Goal: Check status: Check status

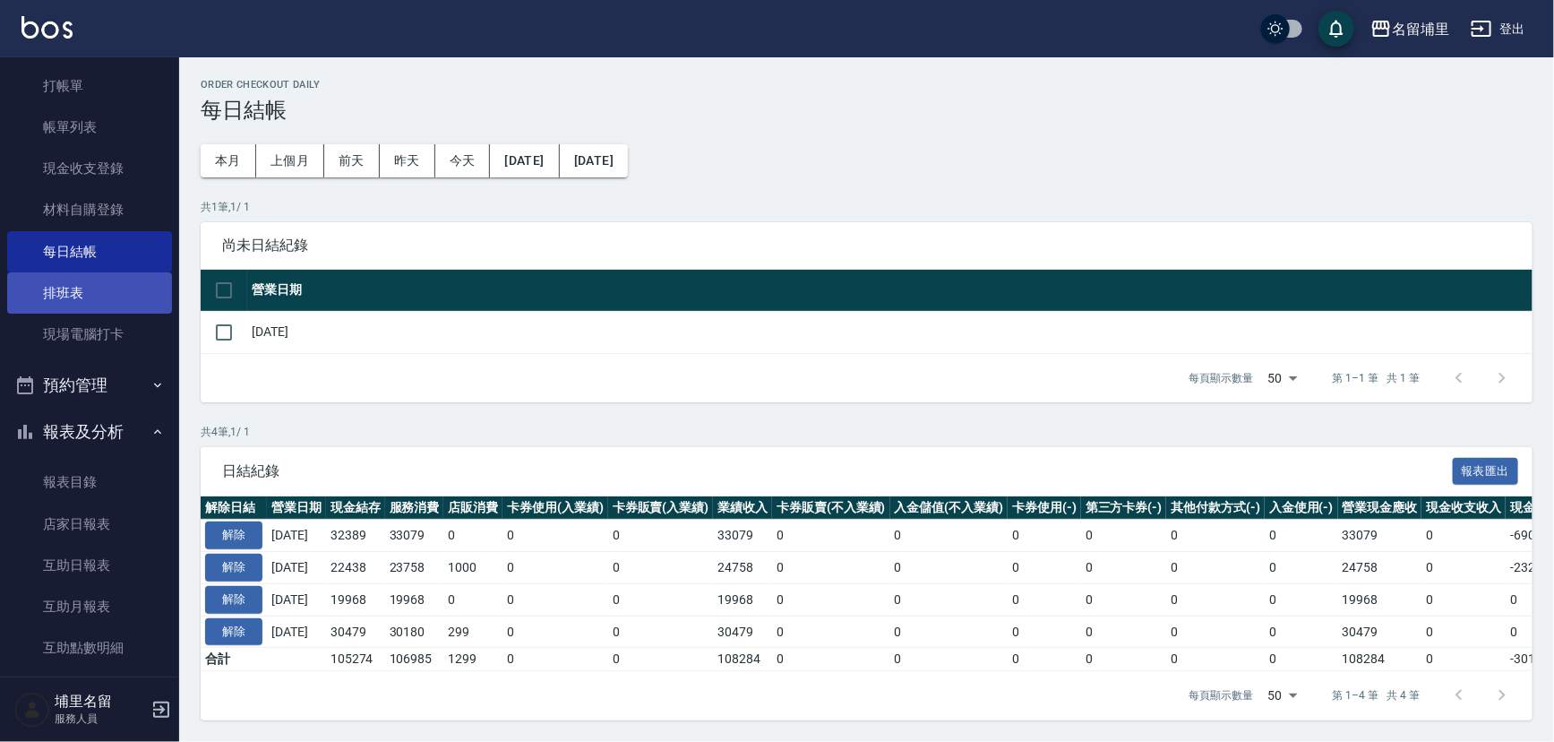
scroll to position [81, 0]
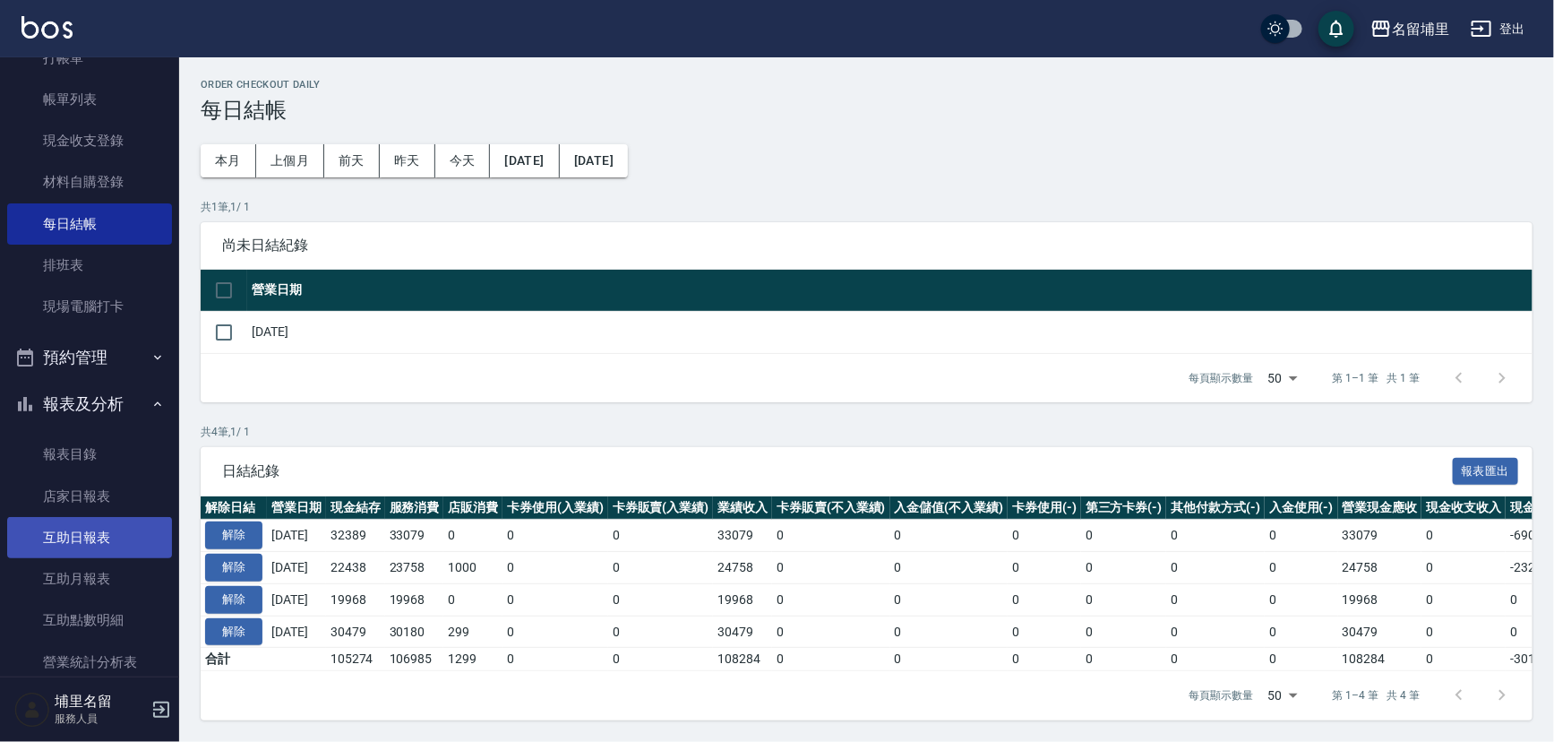
click at [110, 538] on link "互助日報表" at bounding box center [89, 537] width 165 height 41
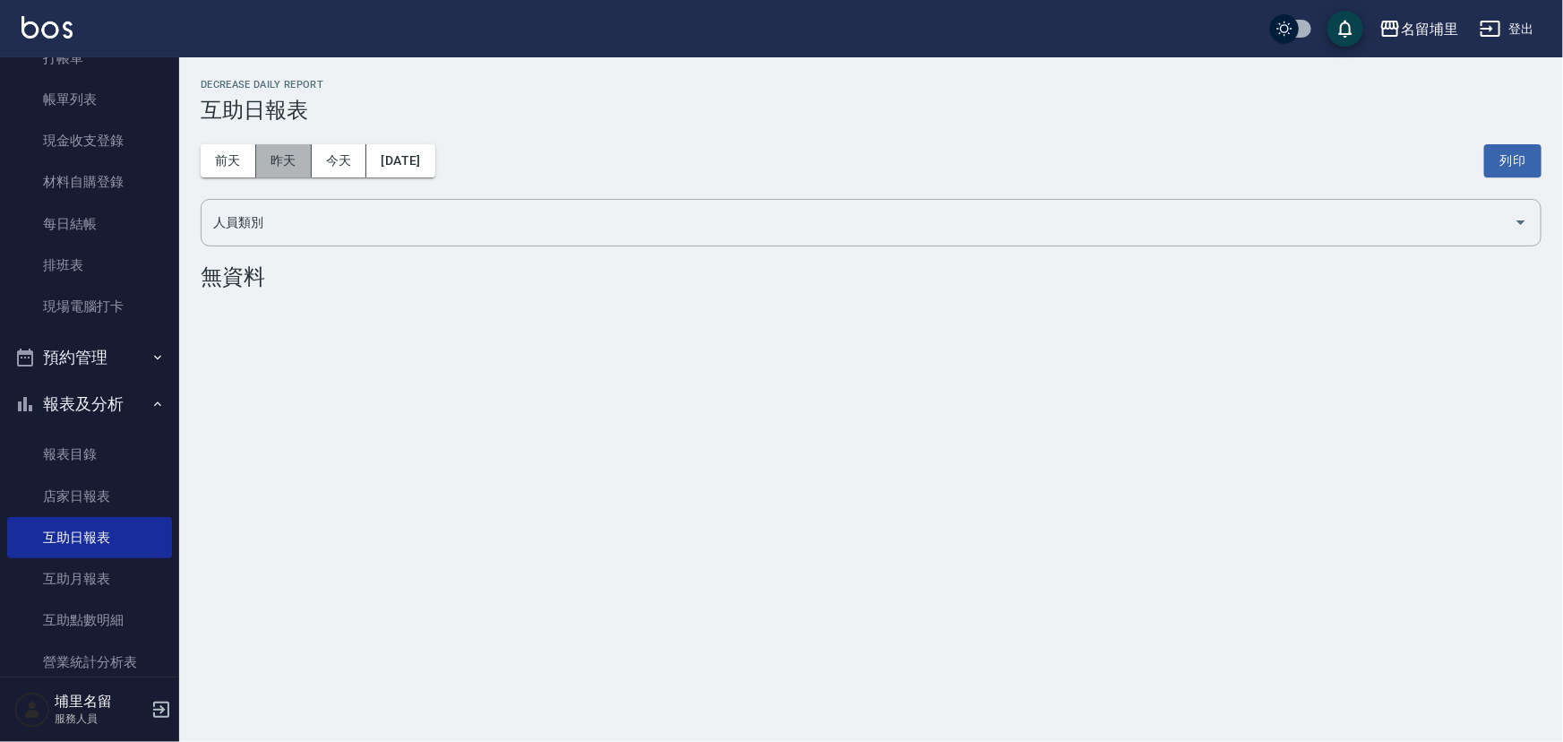
click at [301, 158] on button "昨天" at bounding box center [284, 160] width 56 height 33
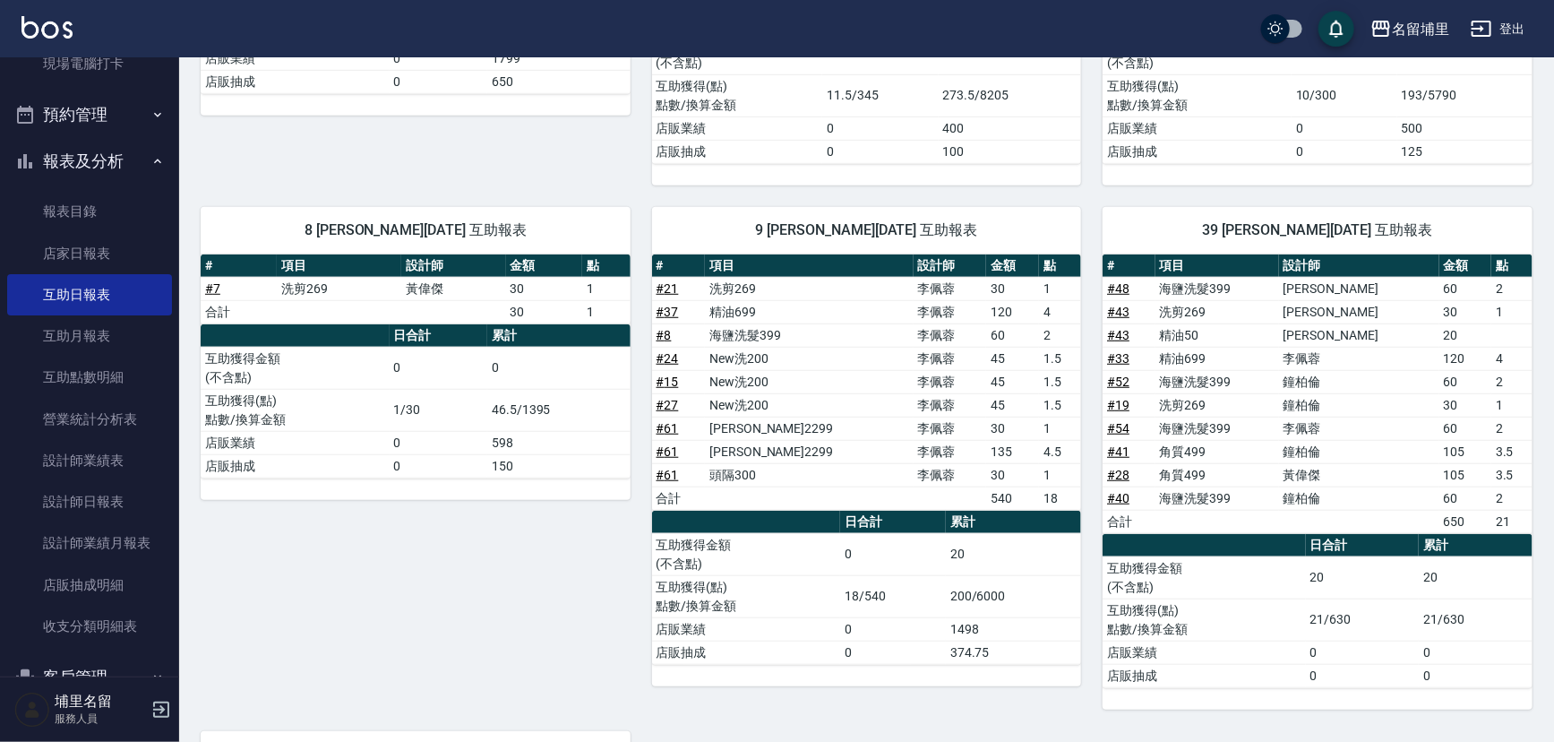
scroll to position [325, 0]
click at [134, 488] on link "設計師日報表" at bounding box center [89, 499] width 165 height 41
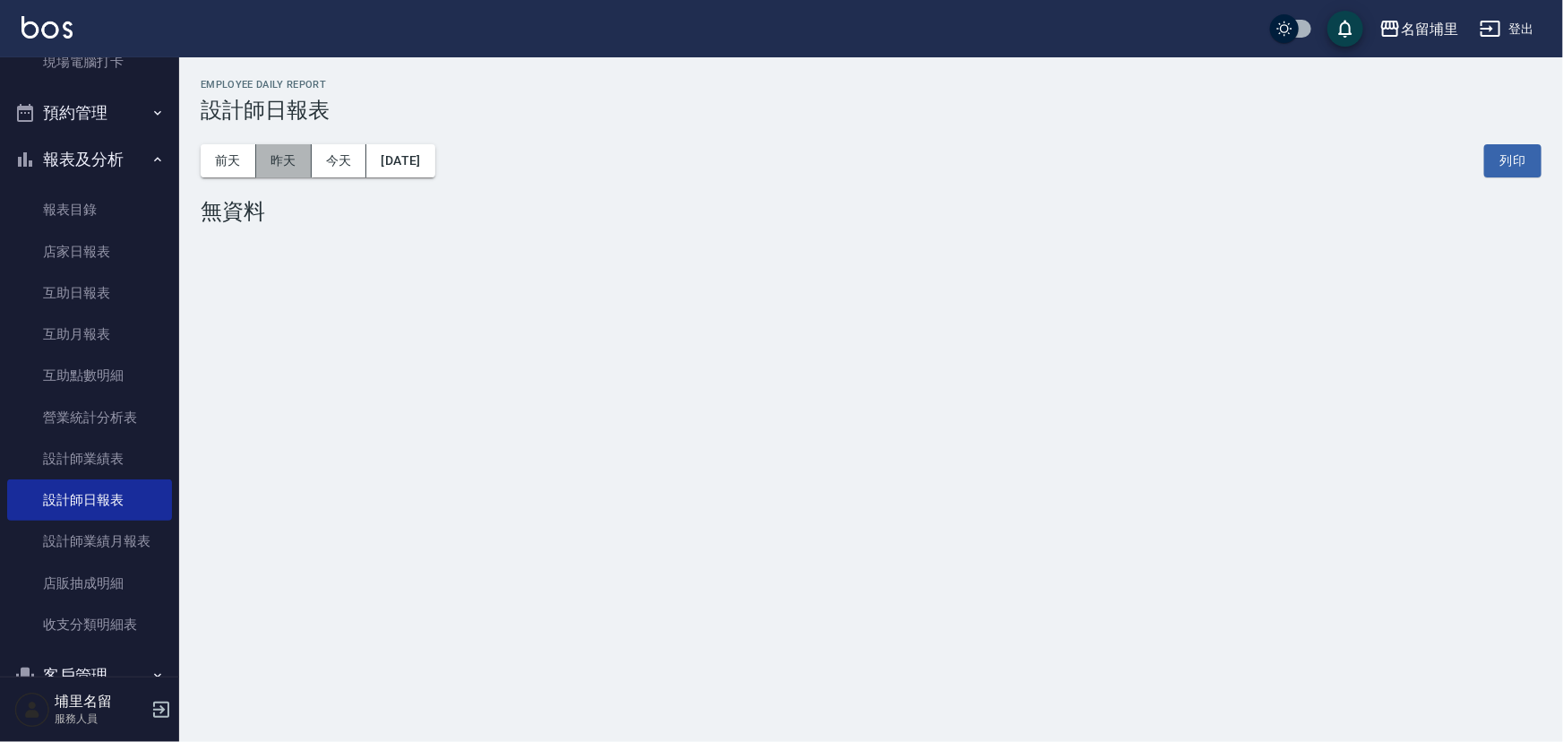
click at [280, 165] on button "昨天" at bounding box center [284, 160] width 56 height 33
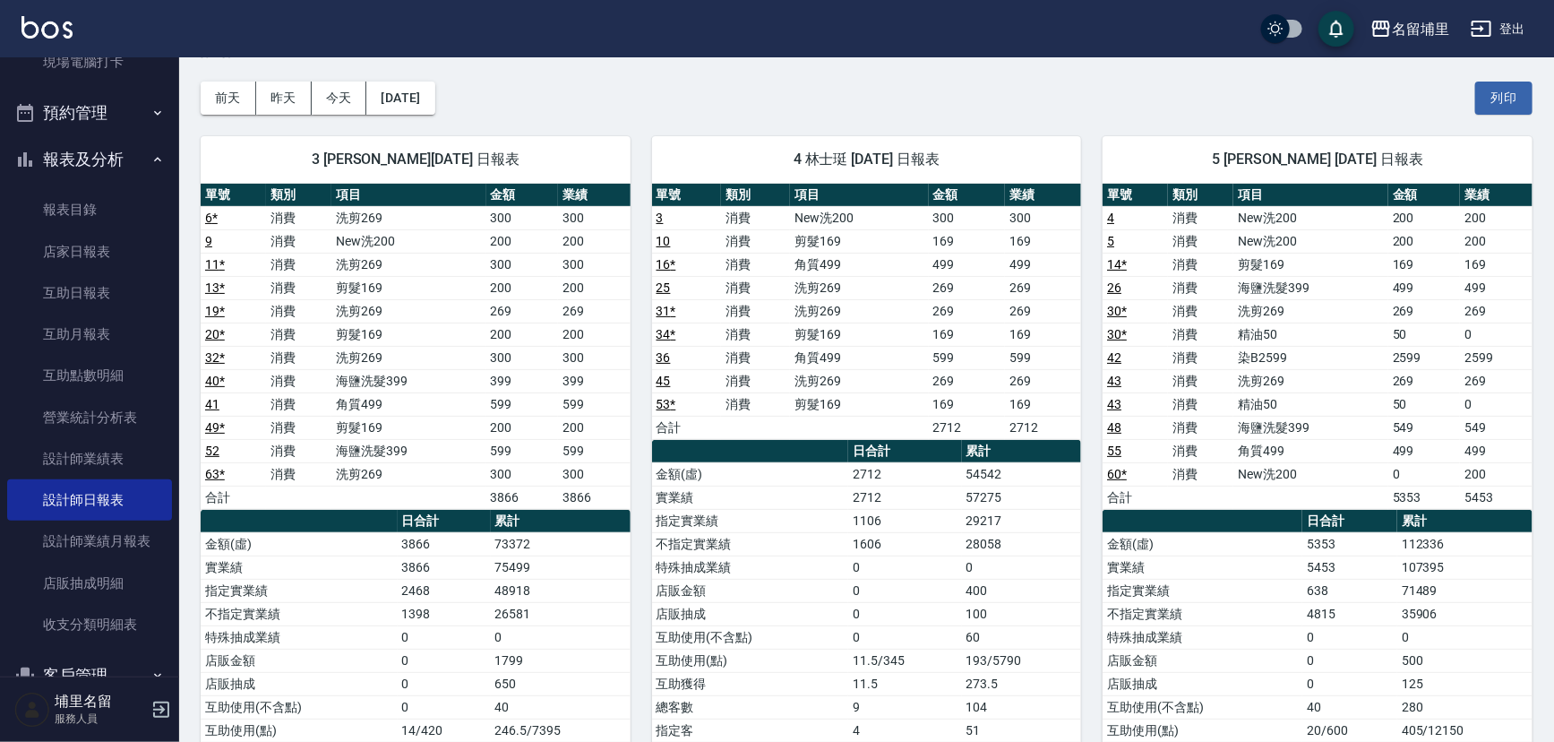
scroll to position [162, 0]
